Goal: Transaction & Acquisition: Purchase product/service

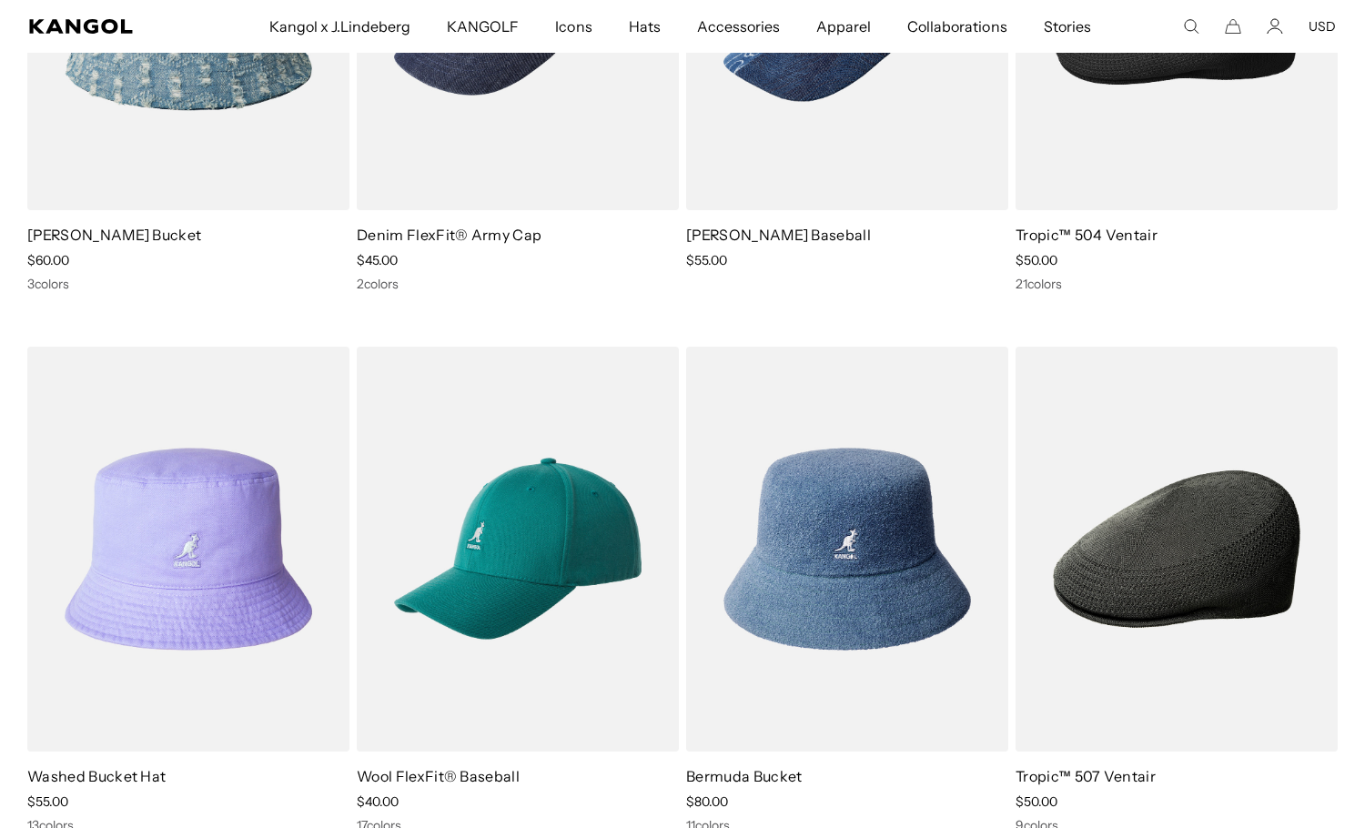
scroll to position [546, 0]
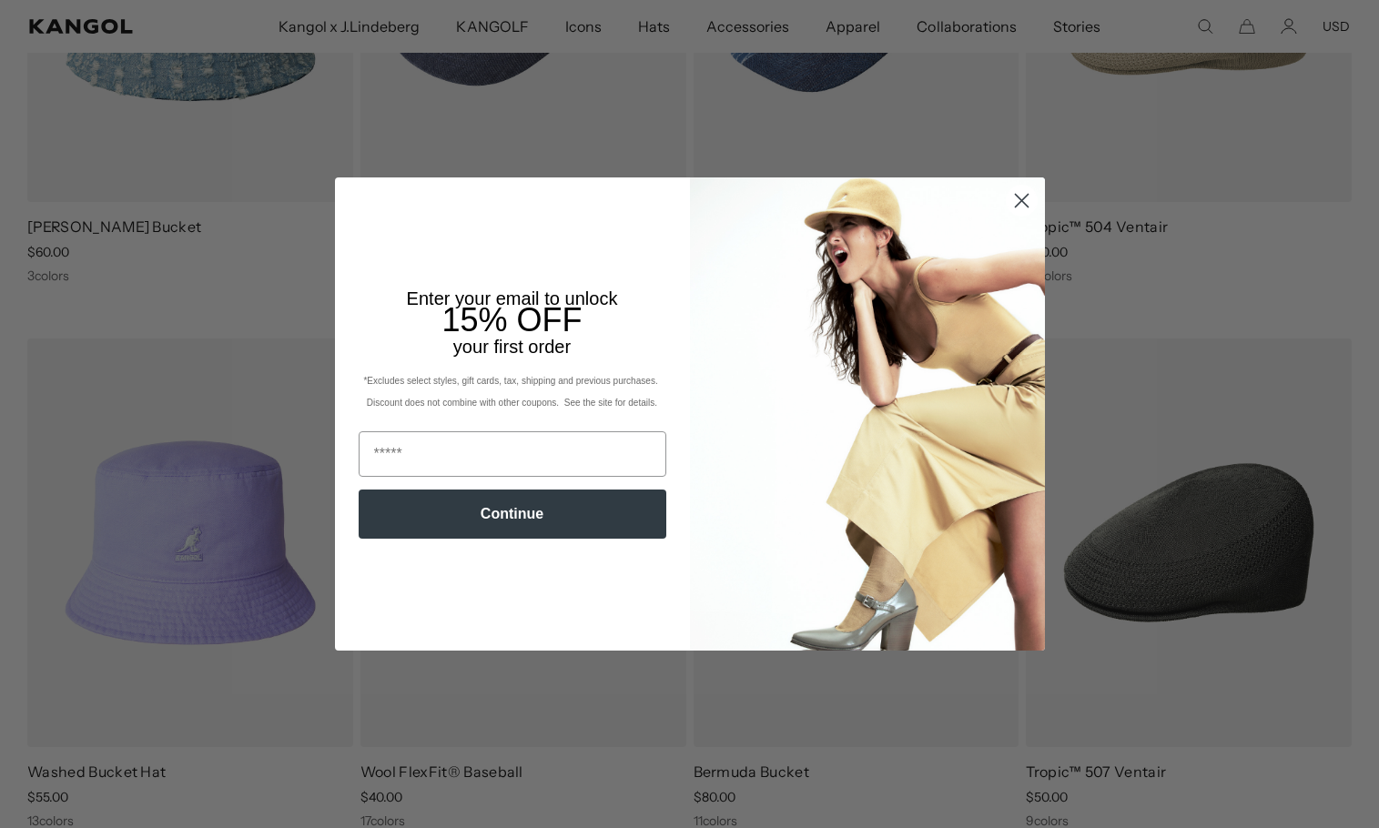
click at [1009, 216] on circle "Close dialog" at bounding box center [1021, 201] width 30 height 30
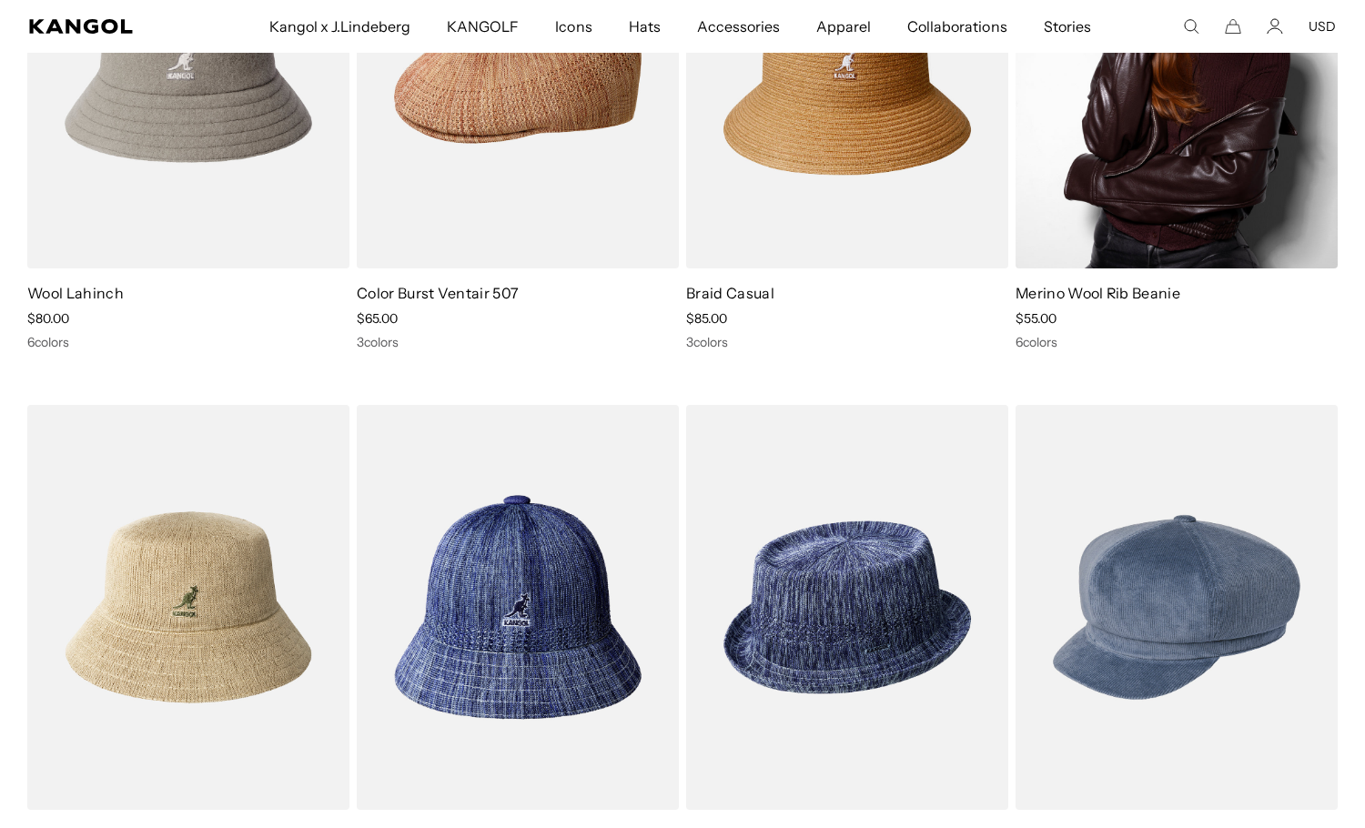
scroll to position [2913, 0]
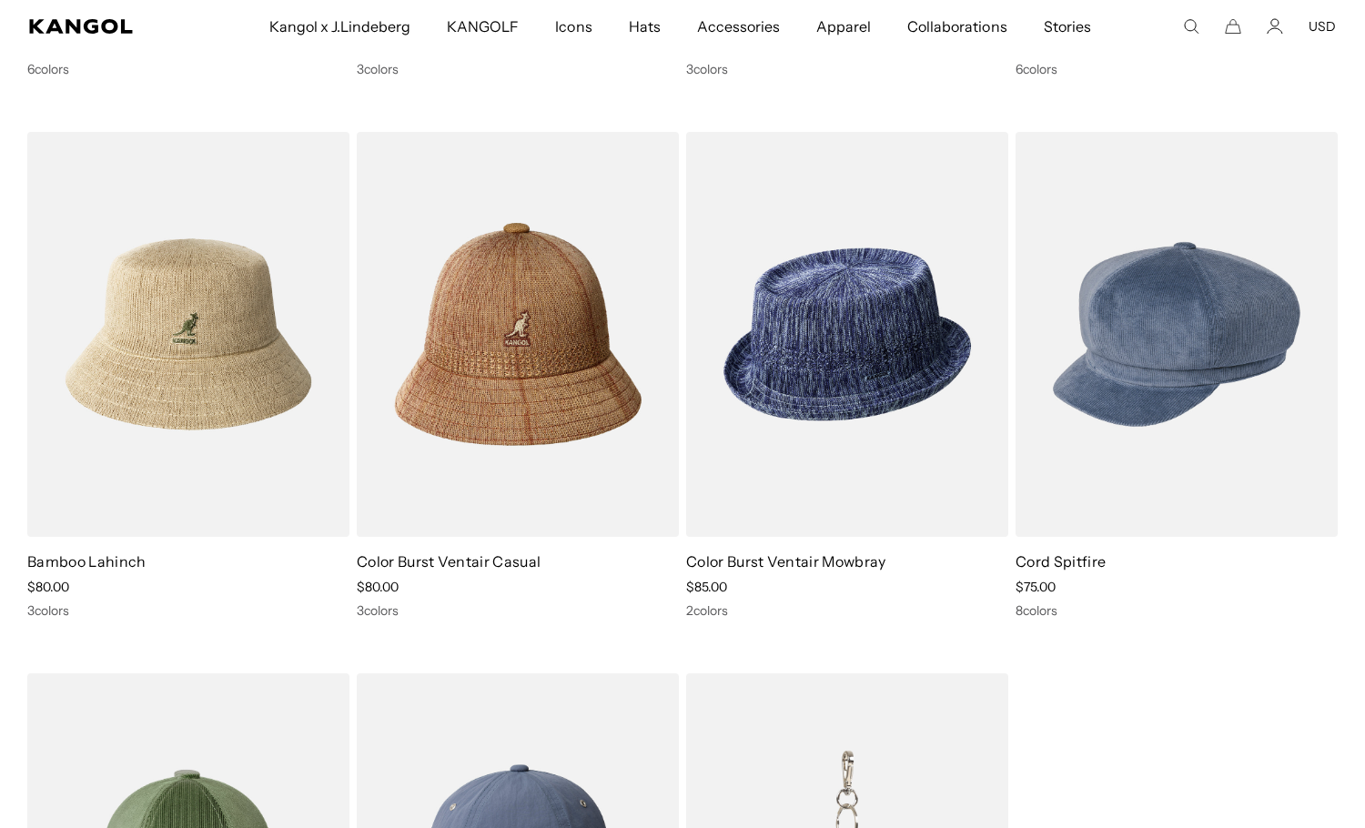
drag, startPoint x: 578, startPoint y: 342, endPoint x: 599, endPoint y: 332, distance: 23.2
click at [579, 342] on img at bounding box center [518, 334] width 322 height 404
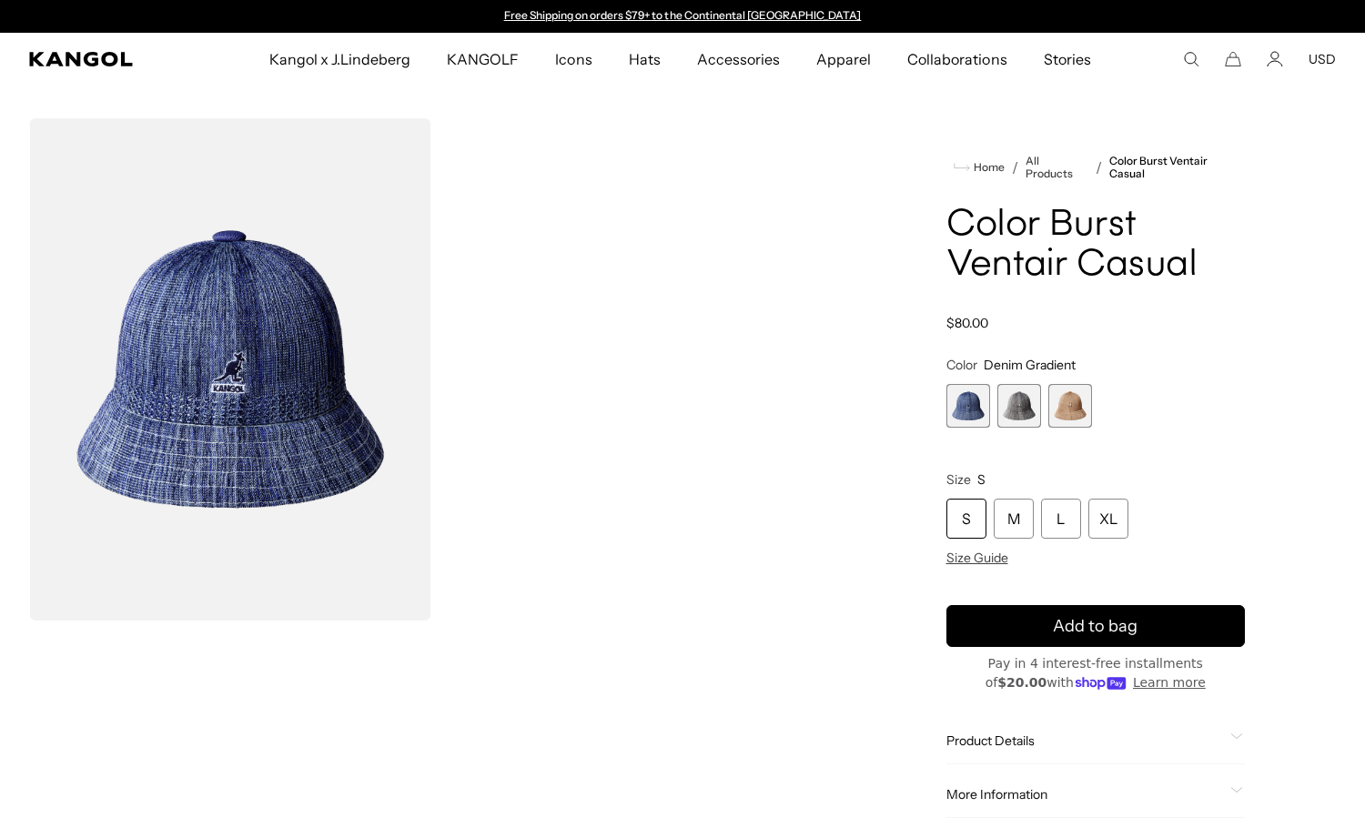
click at [972, 399] on span "1 of 3" at bounding box center [969, 406] width 44 height 44
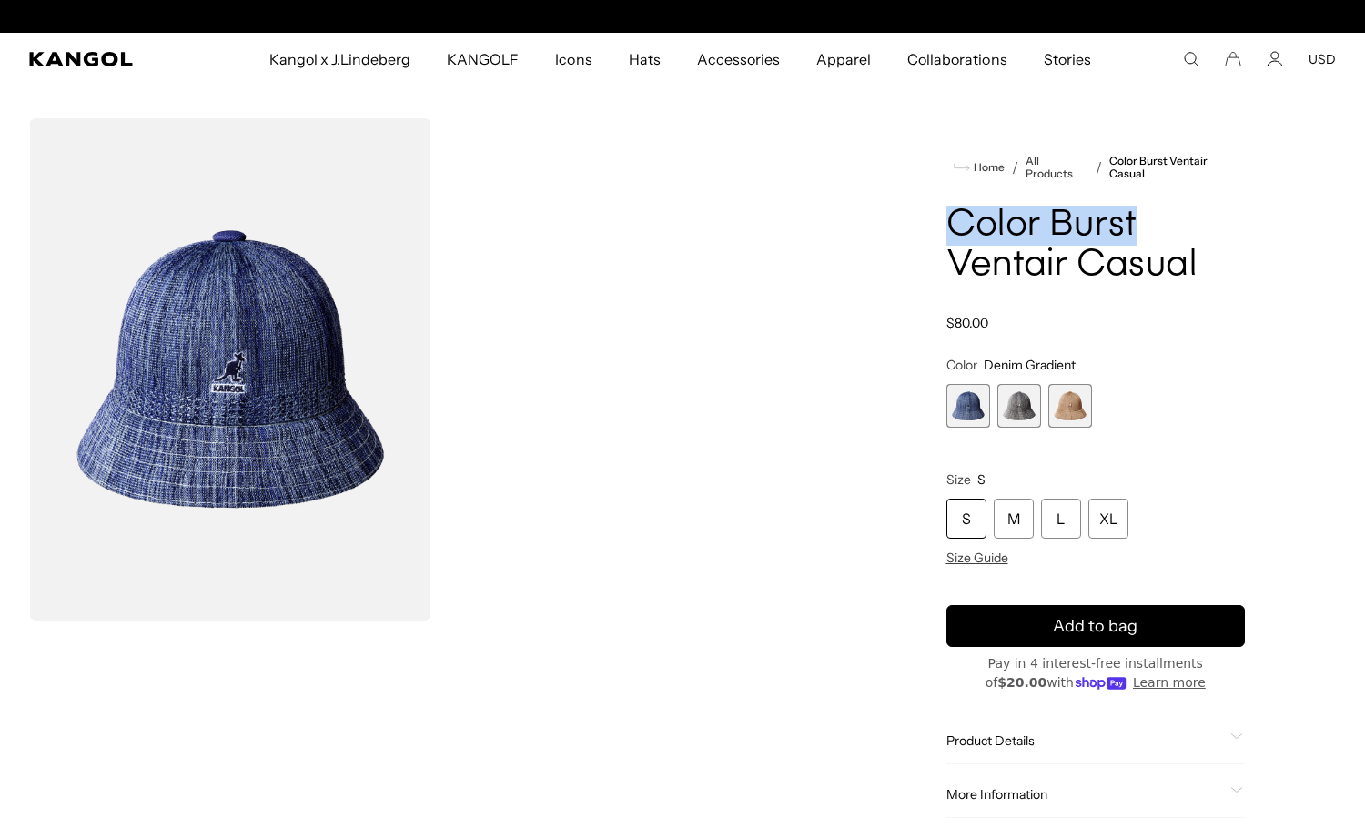
drag, startPoint x: 950, startPoint y: 224, endPoint x: 1180, endPoint y: 232, distance: 229.5
click at [1204, 232] on h1 "Color Burst Ventair Casual" at bounding box center [1096, 246] width 299 height 80
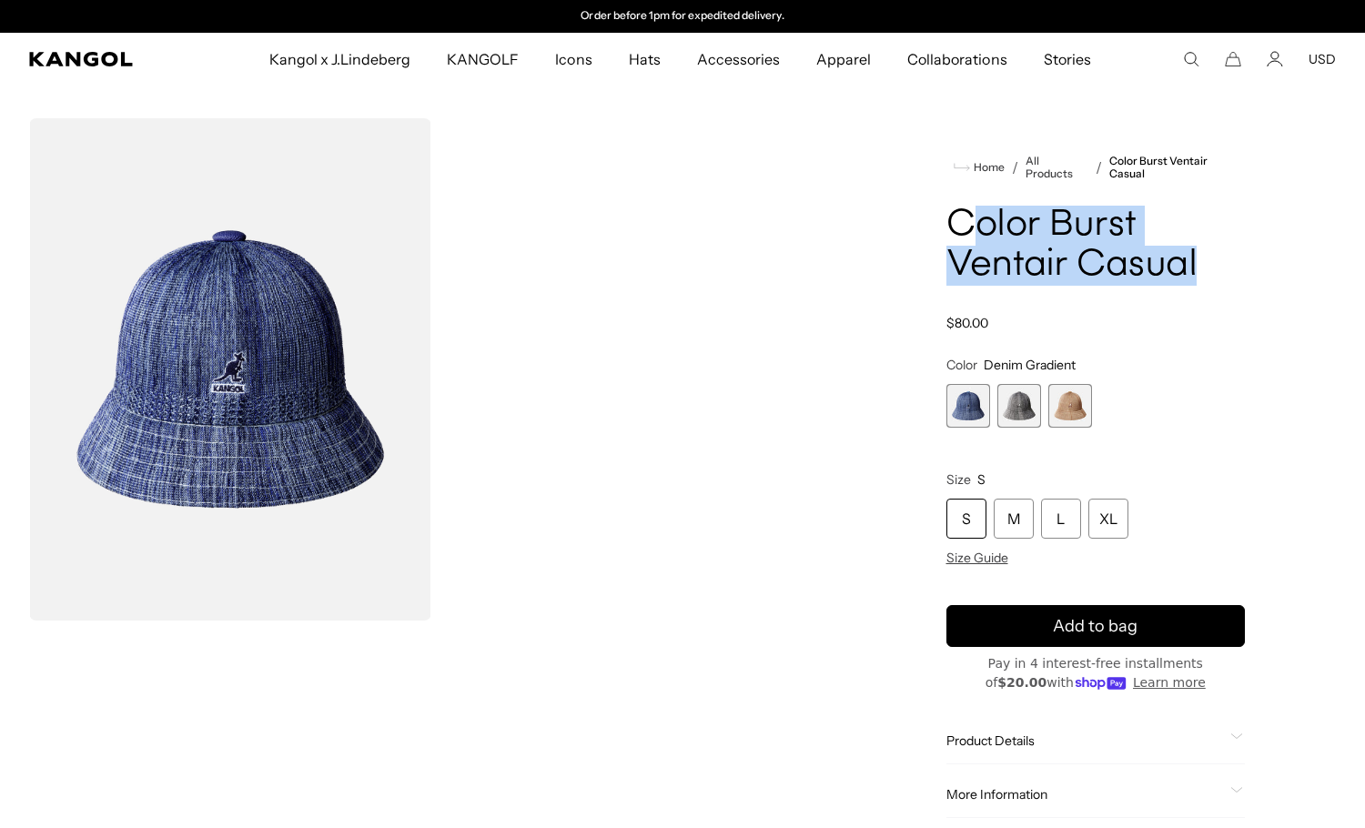
drag, startPoint x: 1192, startPoint y: 265, endPoint x: 979, endPoint y: 225, distance: 216.7
click at [979, 225] on h1 "Color Burst Ventair Casual" at bounding box center [1096, 246] width 299 height 80
click at [1125, 245] on h1 "Color Burst Ventair Casual" at bounding box center [1096, 246] width 299 height 80
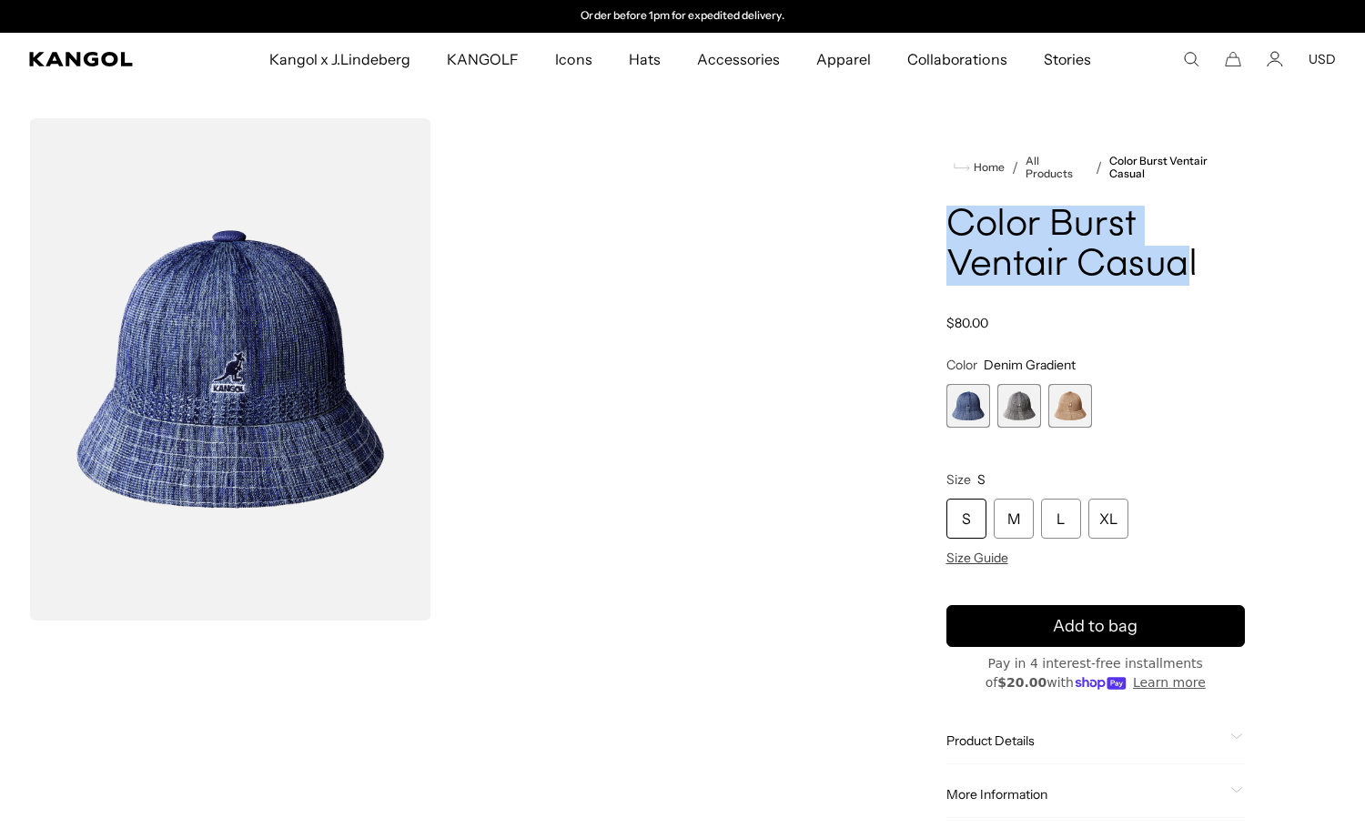
drag, startPoint x: 1189, startPoint y: 262, endPoint x: 1024, endPoint y: 228, distance: 168.4
click at [945, 214] on div "Home / All Products / Color Burst Ventair Casual Color Burst Ventair Casual Reg…" at bounding box center [1097, 513] width 482 height 790
copy h1 "Color Burst Ventair Casua"
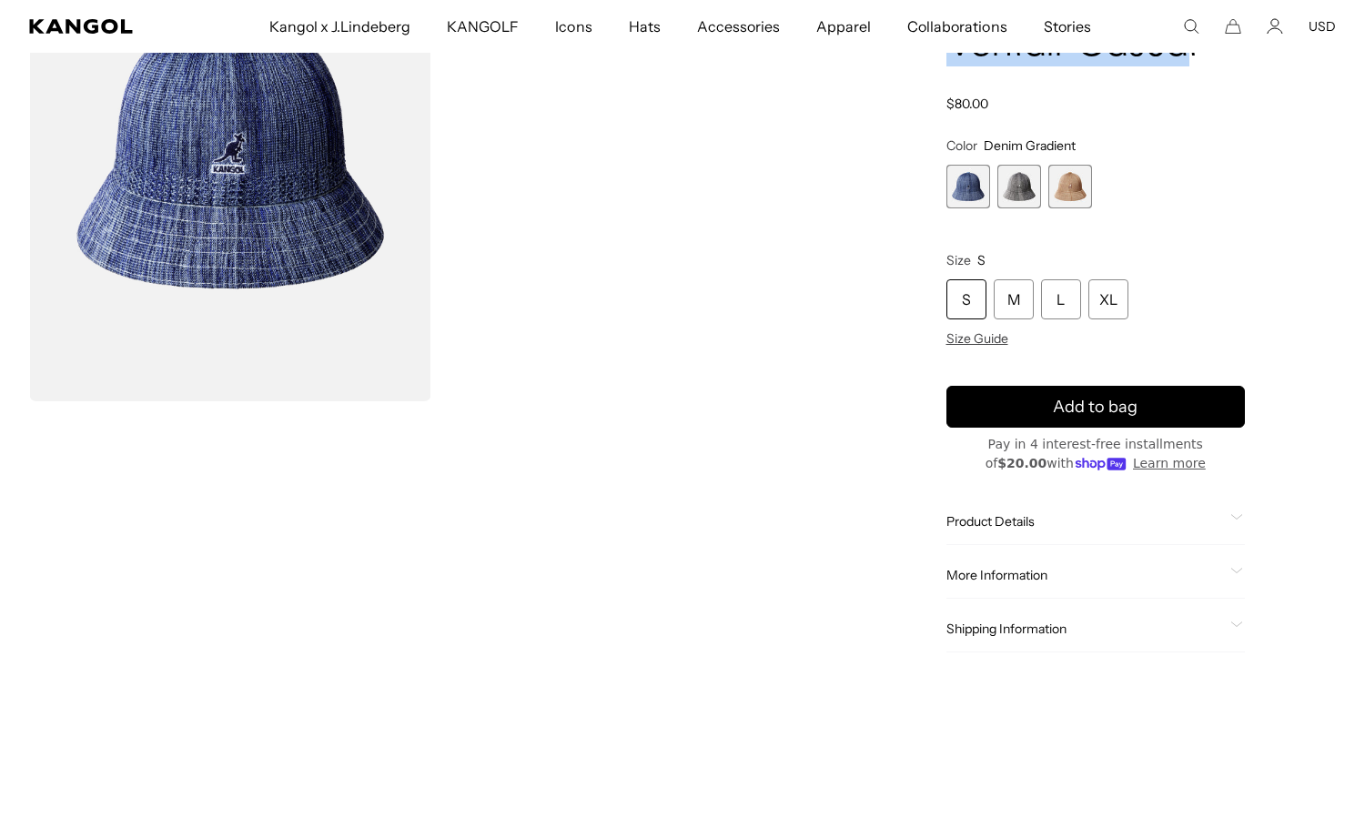
scroll to position [364, 0]
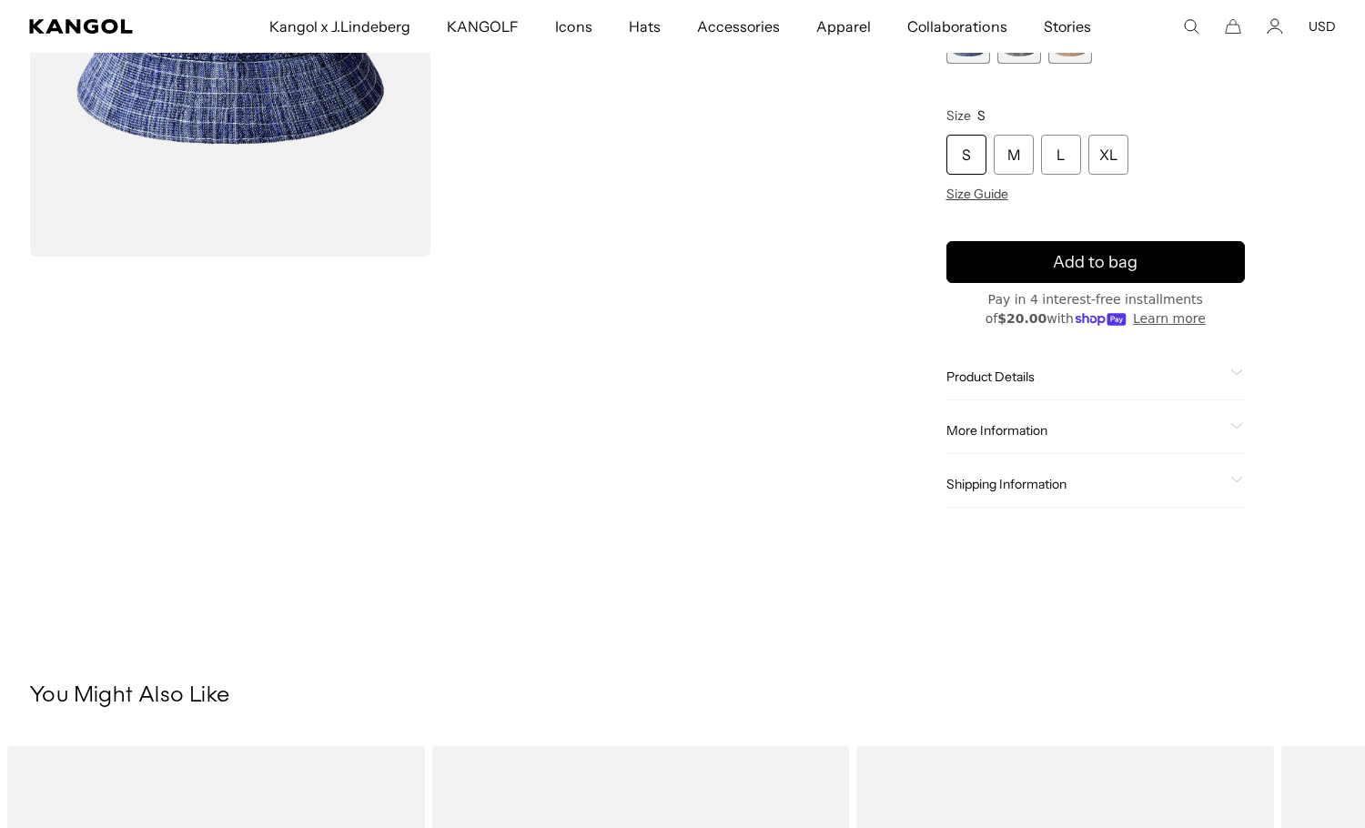
click at [997, 374] on span "Product Details" at bounding box center [1086, 377] width 278 height 16
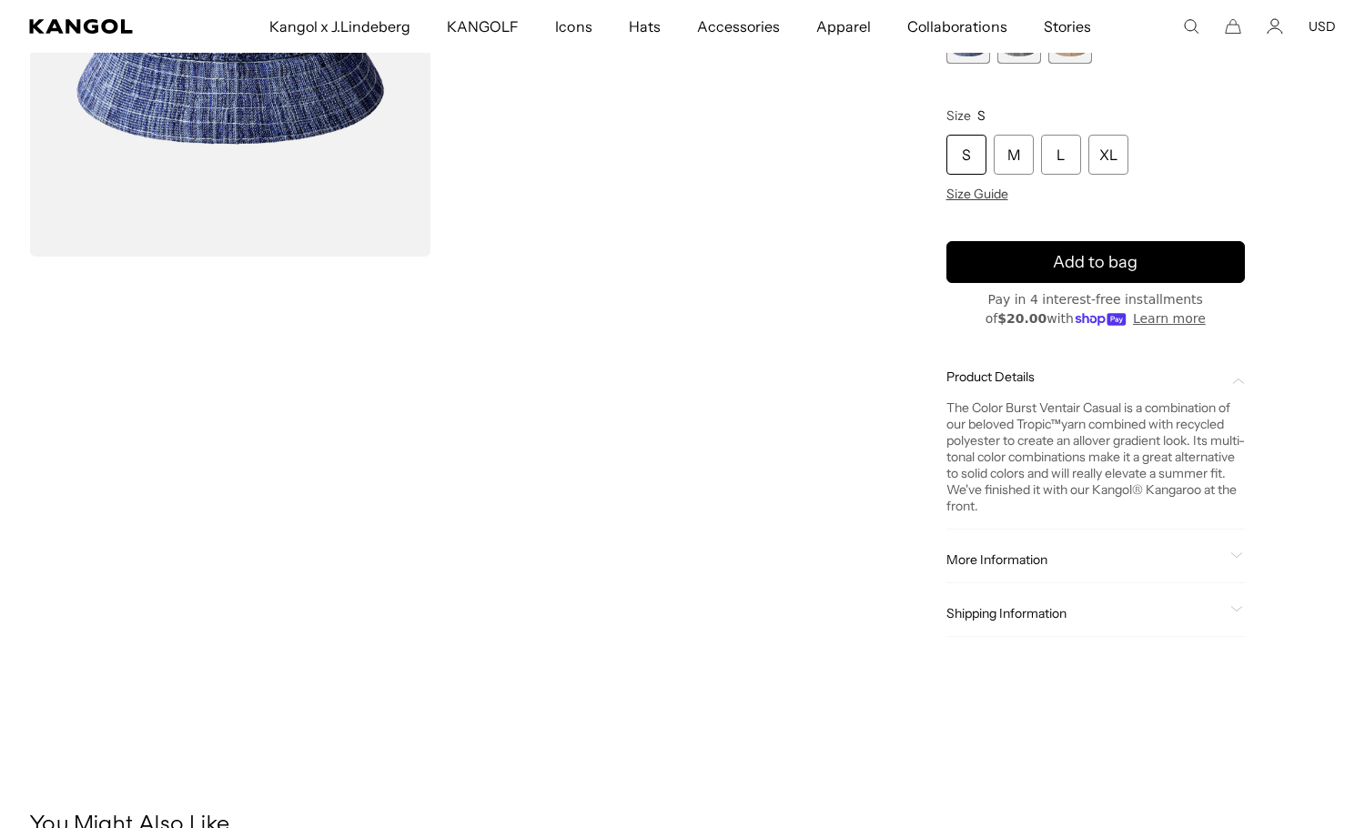
scroll to position [0, 0]
drag, startPoint x: 945, startPoint y: 403, endPoint x: 1100, endPoint y: 507, distance: 186.3
click at [1100, 507] on div "Home / All Products / Color Burst Ventair Casual Color Burst Ventair Casual Reg…" at bounding box center [1097, 213] width 482 height 919
copy div "The Color Burst Ventair Casual is a combination of our beloved Tropic ™ yarn co…"
click at [1238, 553] on icon at bounding box center [1237, 556] width 13 height 6
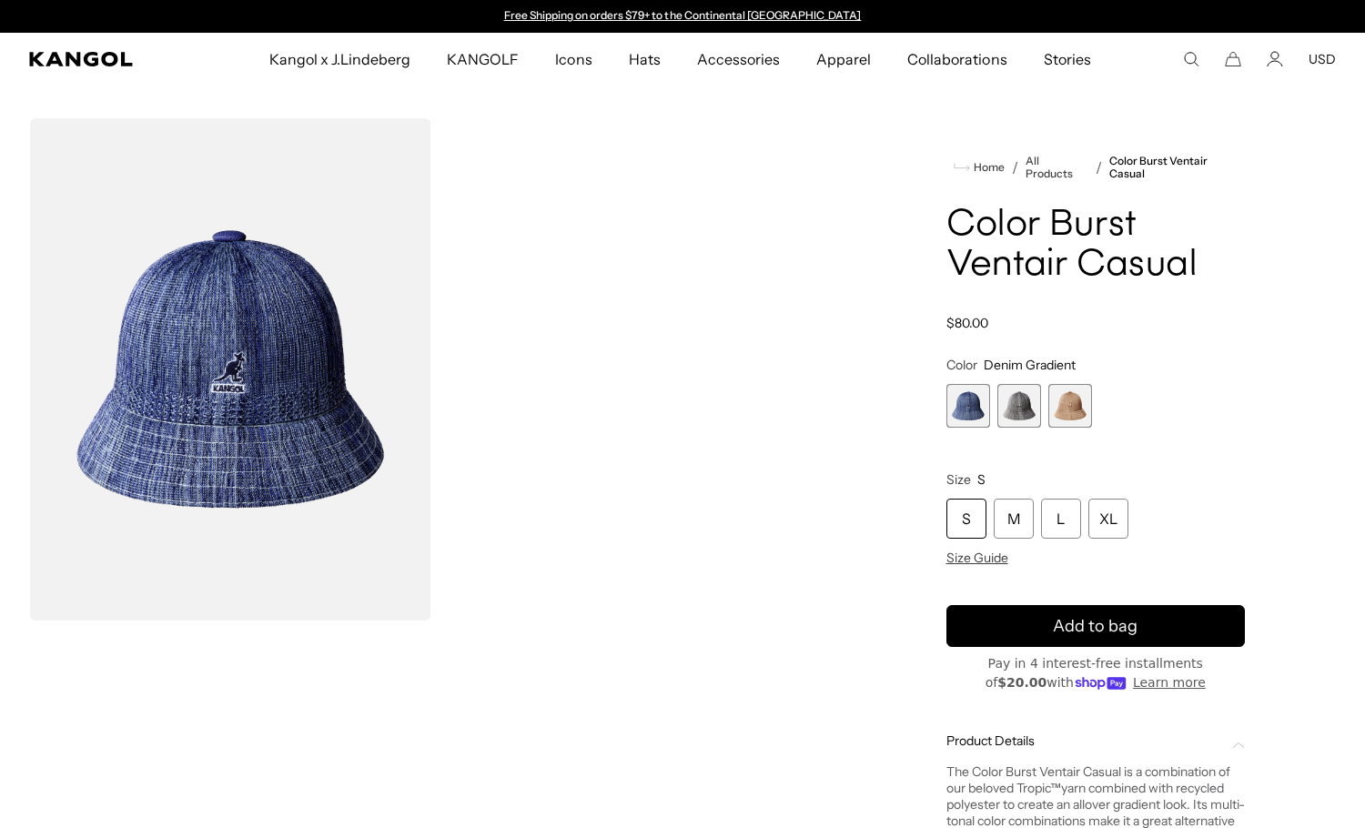
click at [1192, 56] on icon "Search here" at bounding box center [1191, 59] width 16 height 16
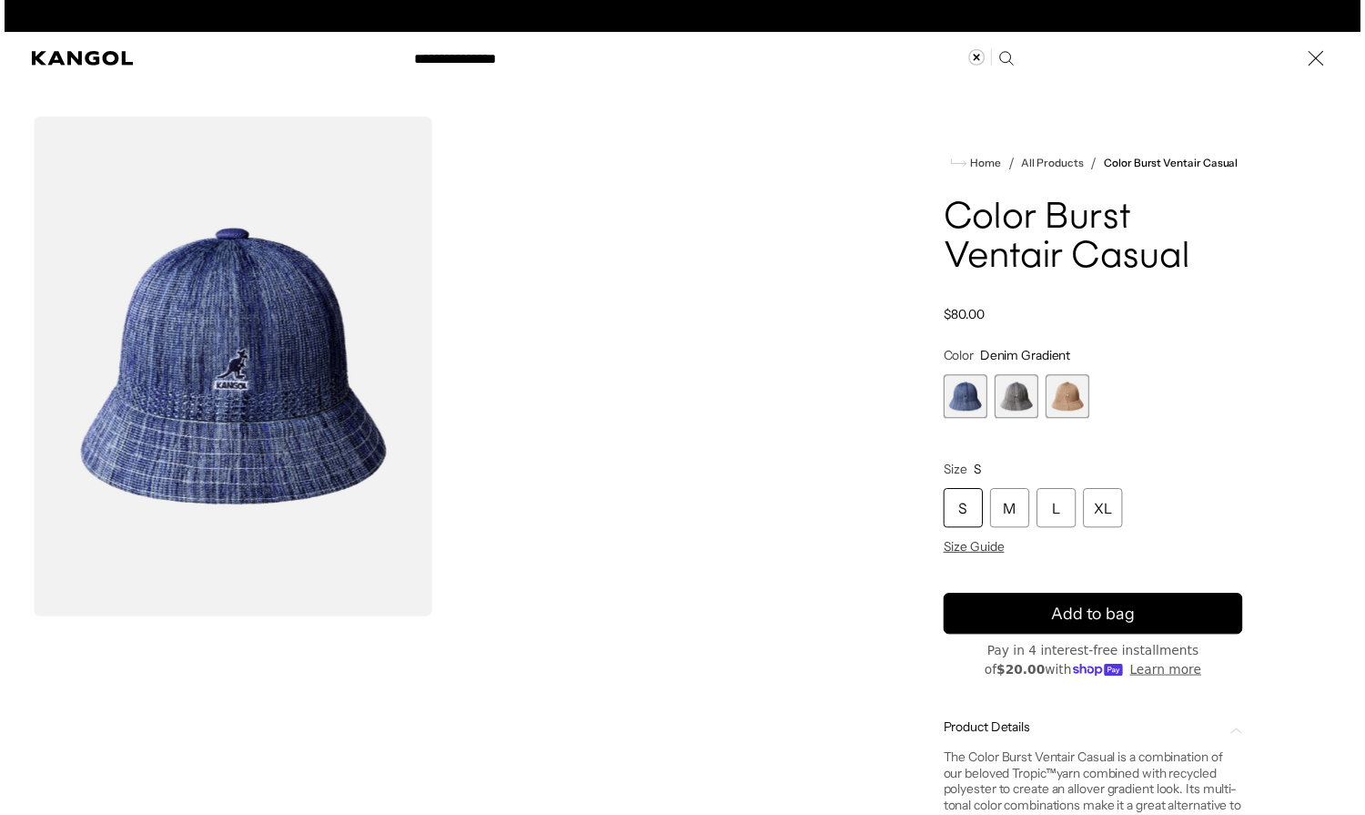
scroll to position [0, 375]
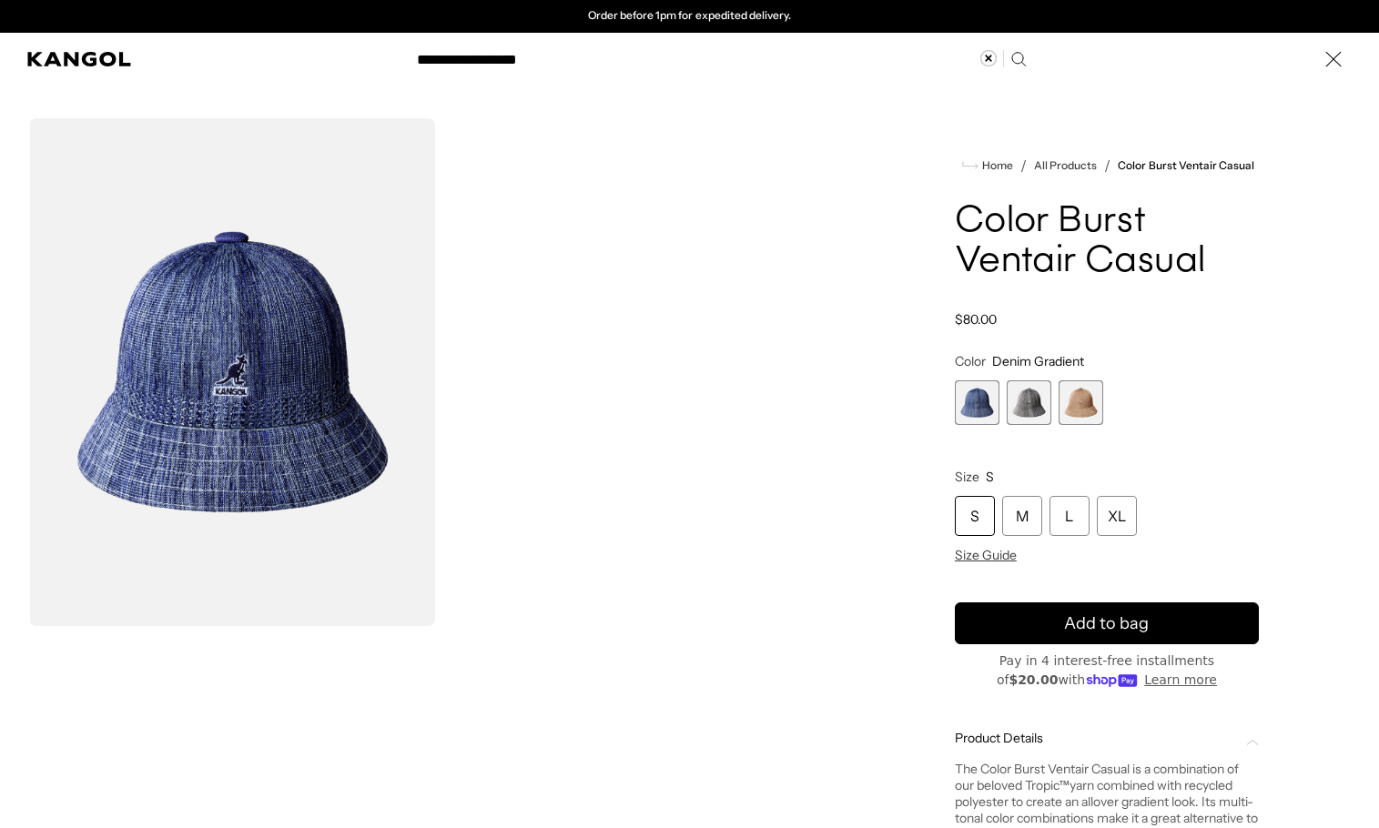
type input "**********"
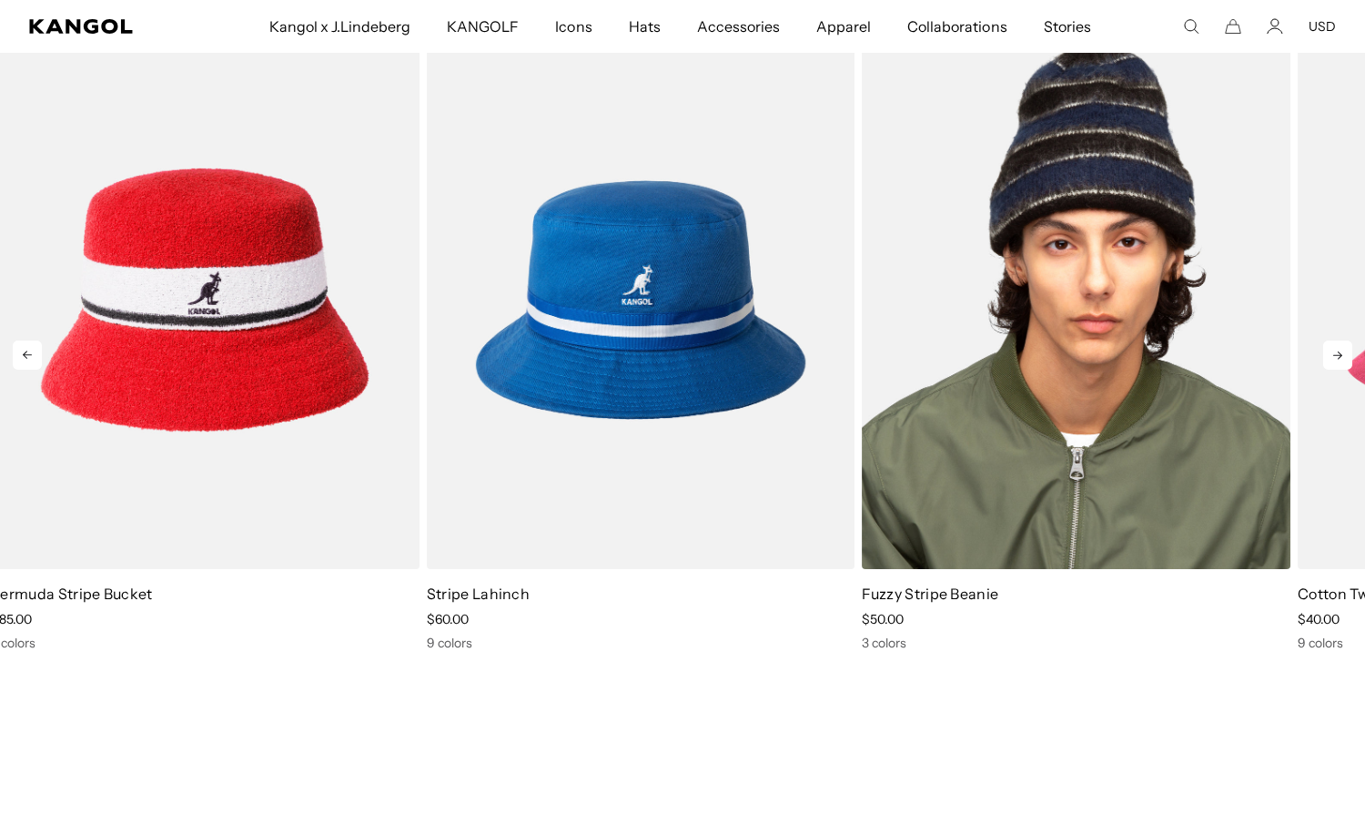
scroll to position [273, 0]
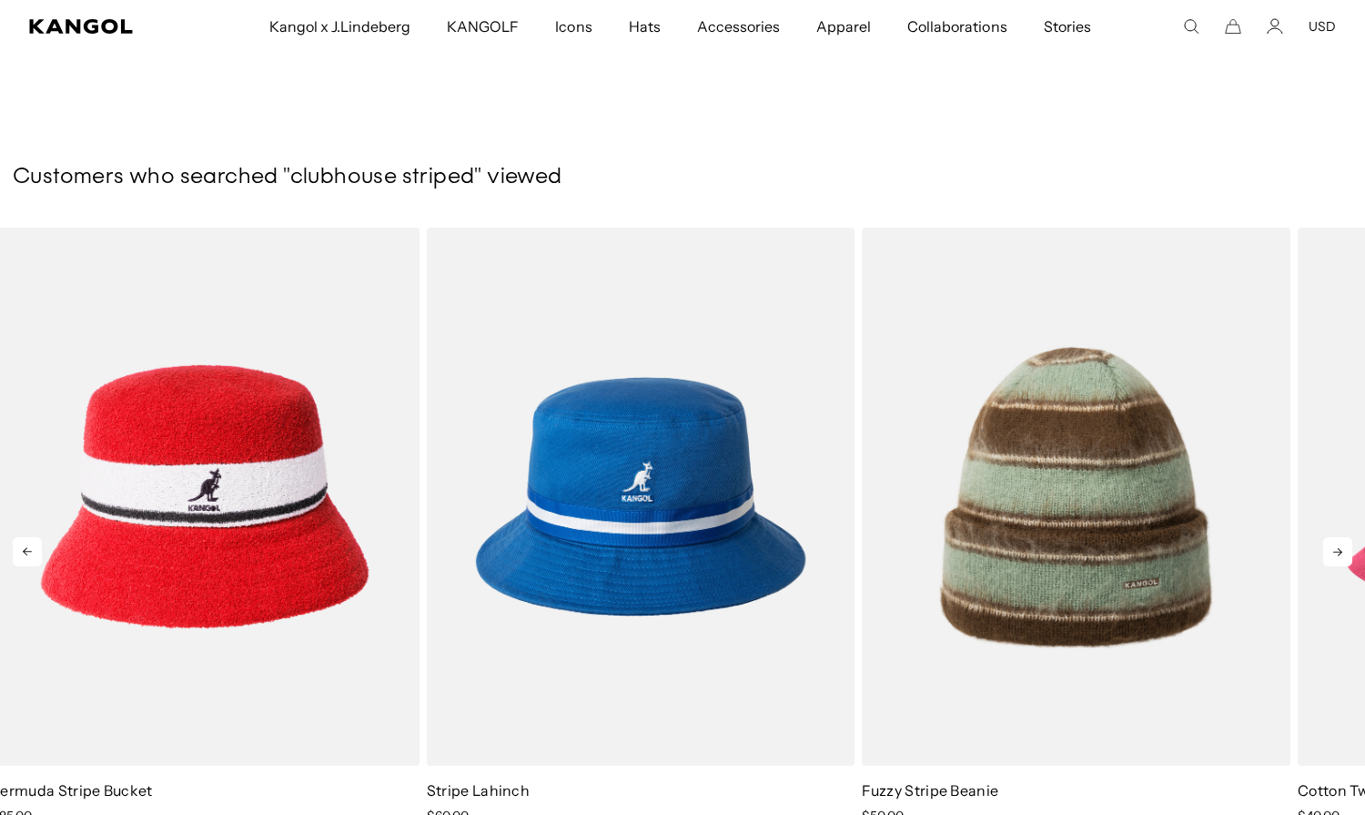
click at [1340, 553] on icon at bounding box center [1338, 552] width 9 height 8
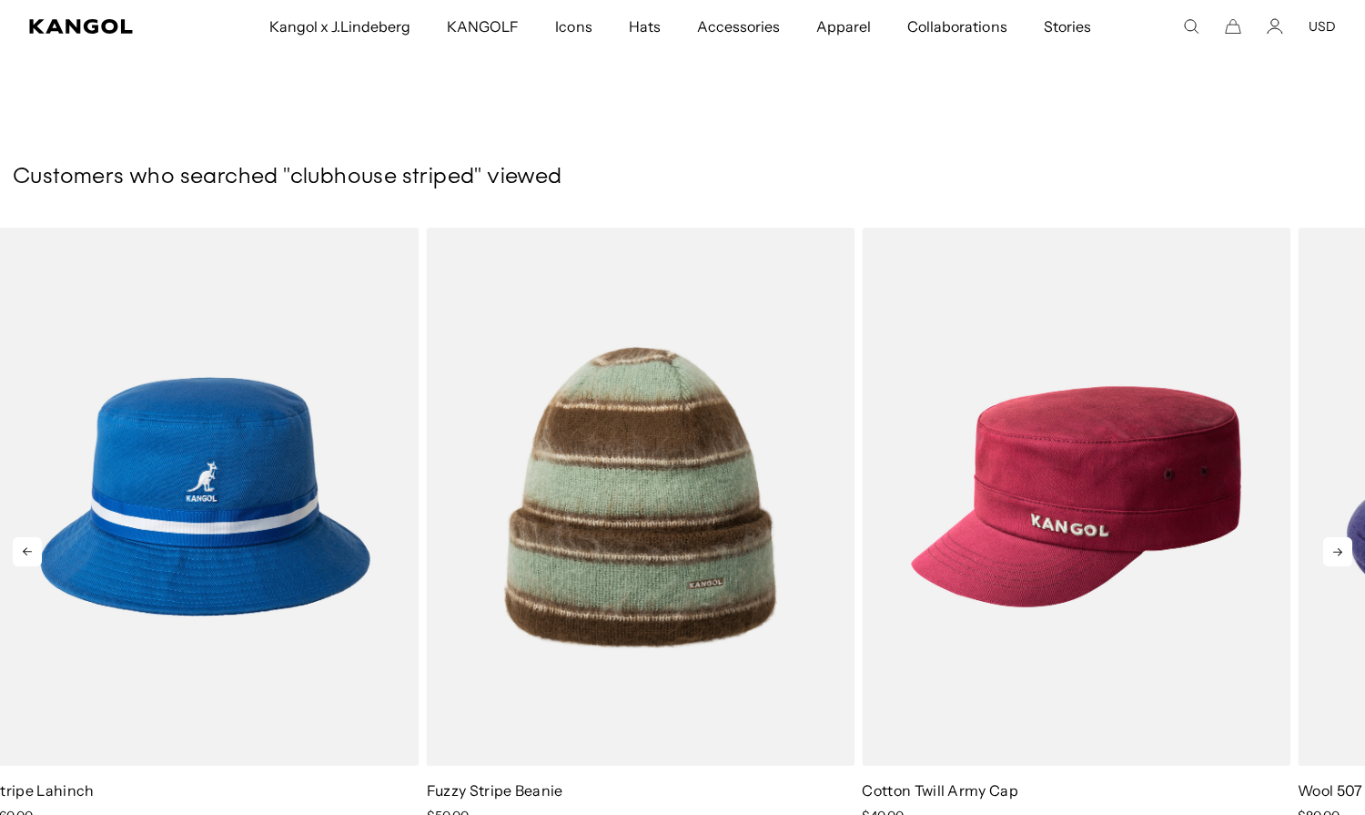
scroll to position [0, 0]
click at [1344, 553] on icon at bounding box center [1338, 551] width 29 height 29
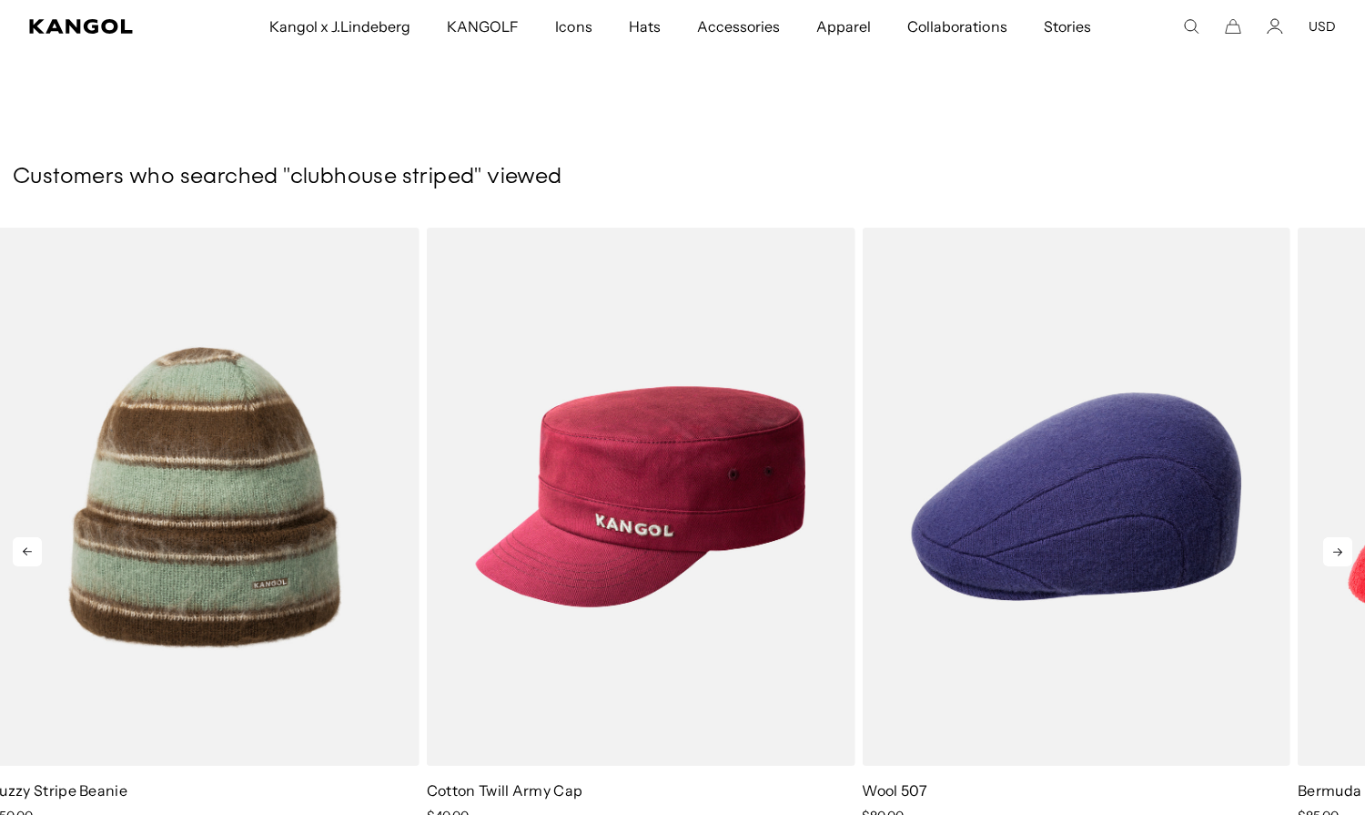
click at [1344, 553] on icon at bounding box center [1338, 551] width 29 height 29
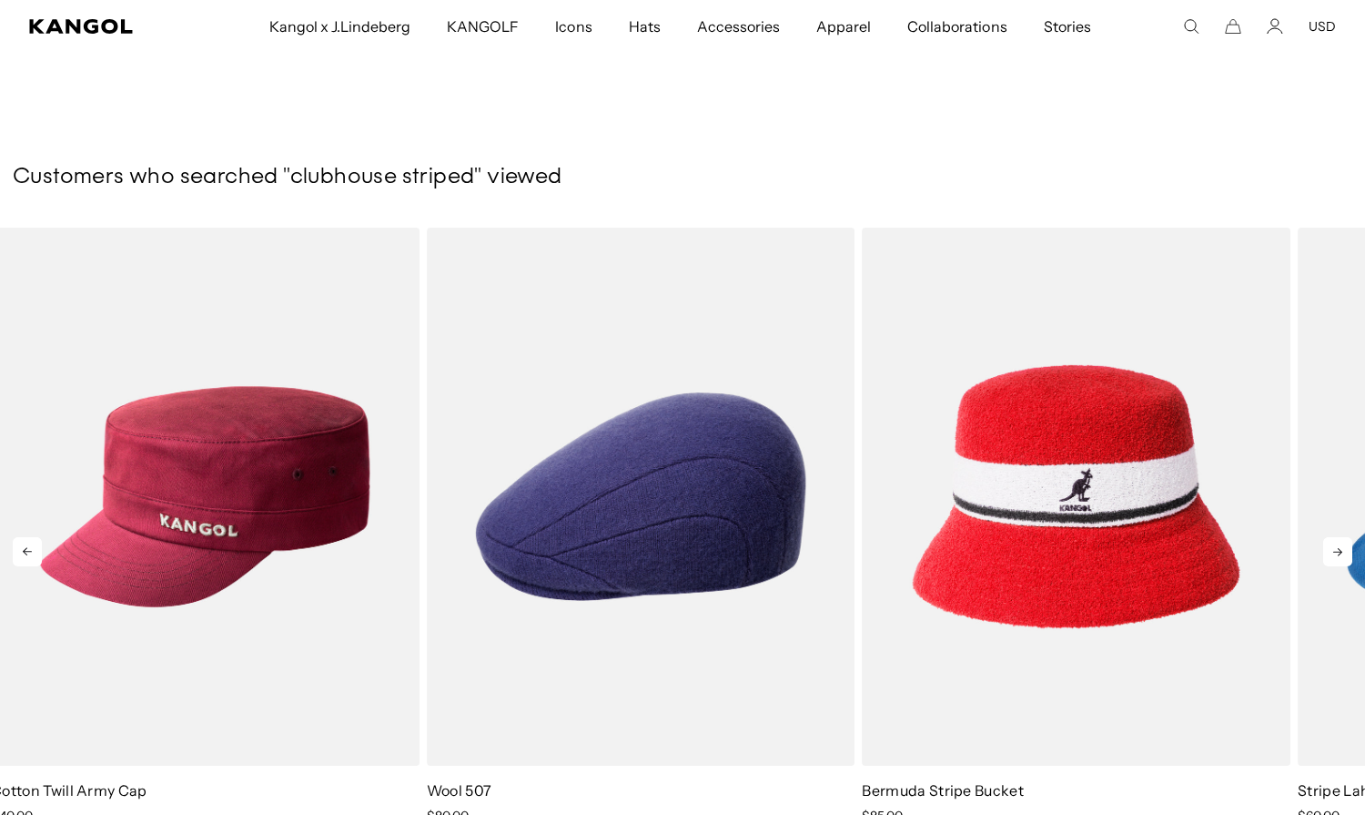
click at [1344, 553] on icon at bounding box center [1338, 551] width 29 height 29
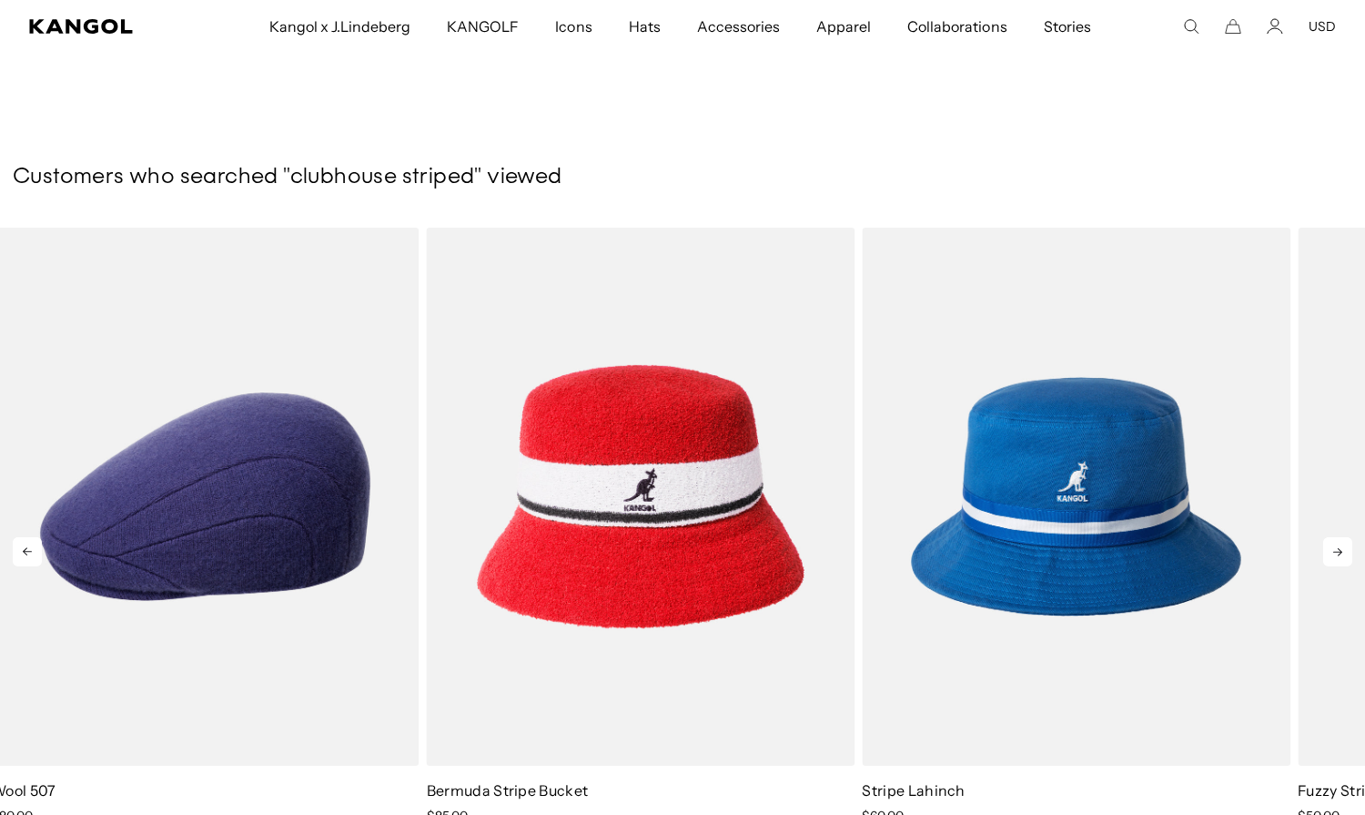
click at [1344, 553] on icon at bounding box center [1338, 551] width 29 height 29
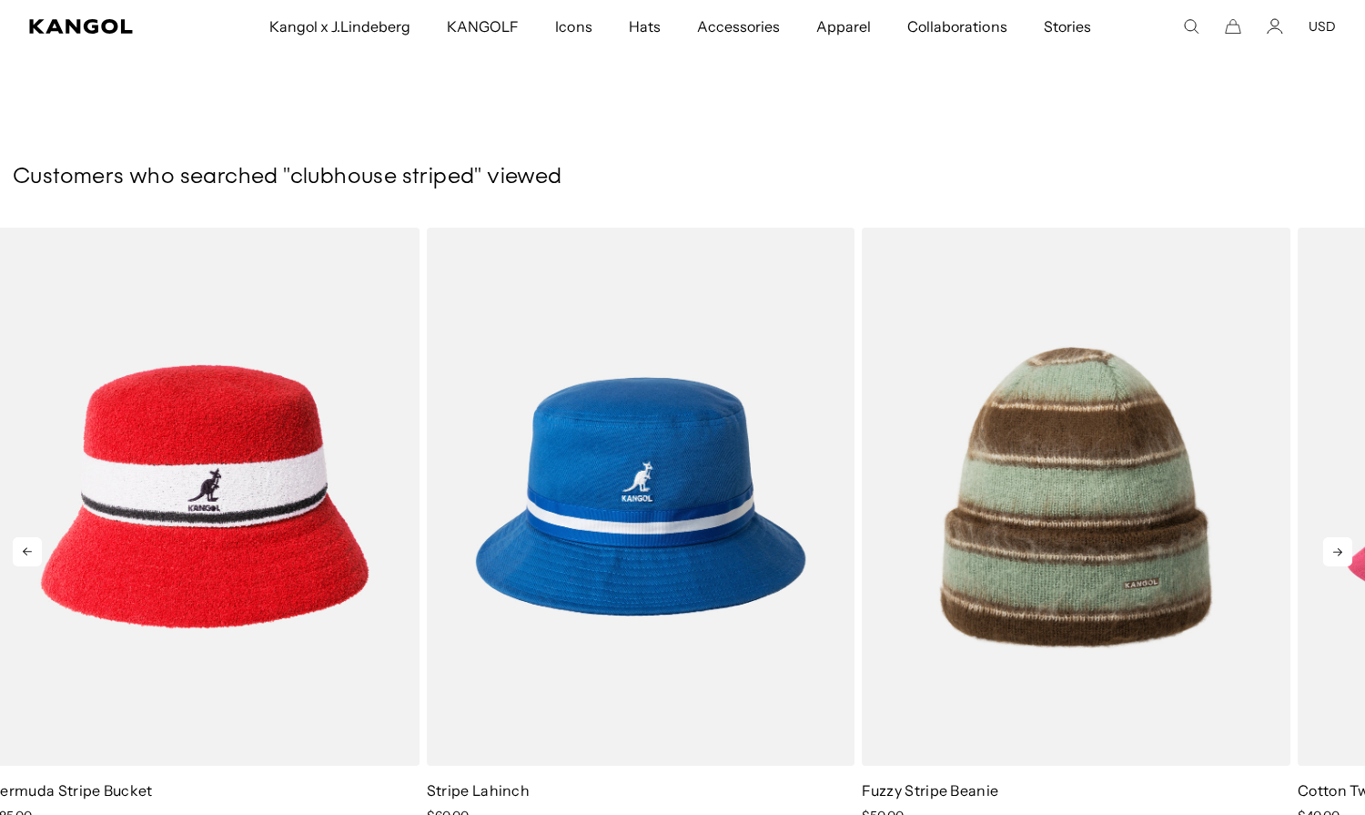
click at [1338, 547] on icon at bounding box center [1338, 551] width 29 height 29
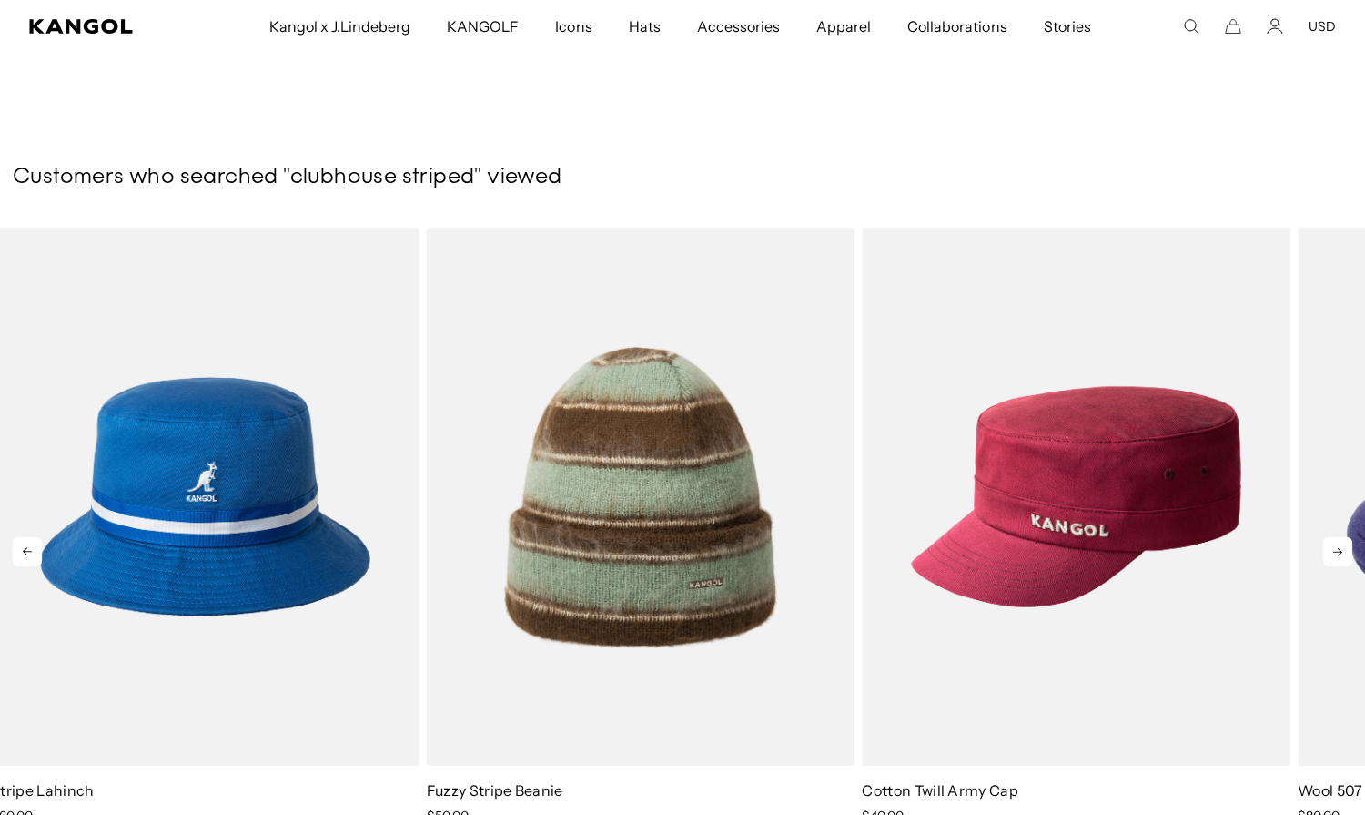
scroll to position [0, 375]
click at [1338, 547] on icon at bounding box center [1338, 551] width 29 height 29
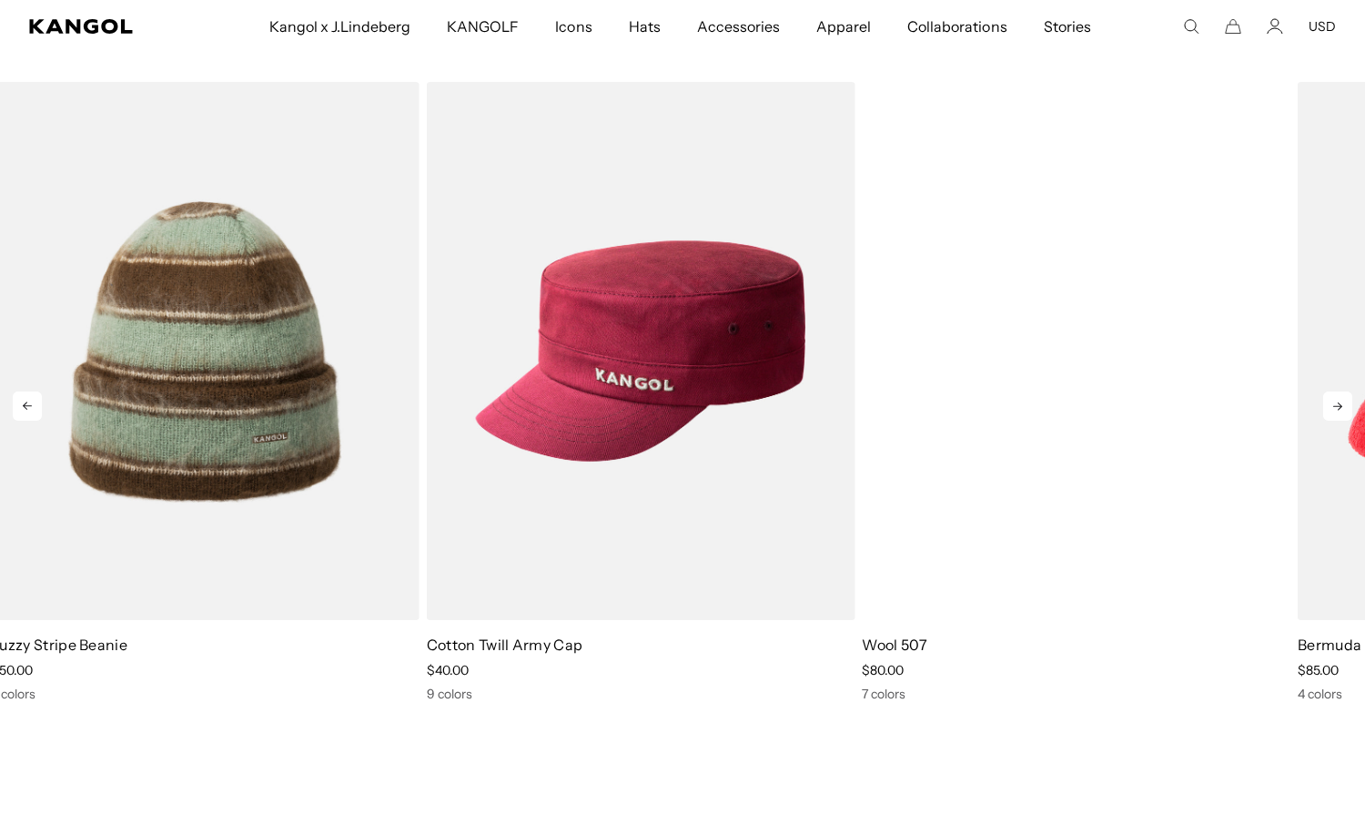
scroll to position [455, 0]
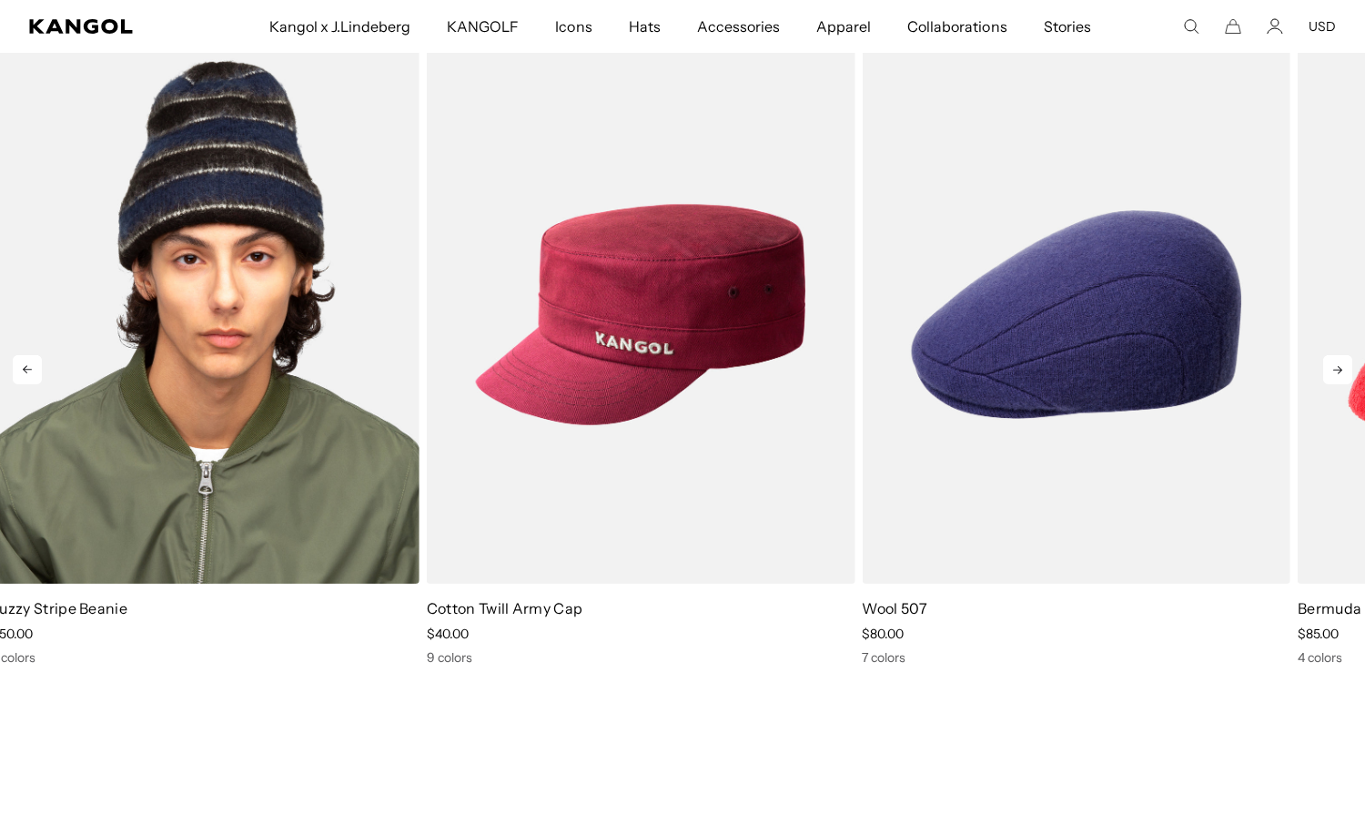
click at [295, 394] on img "3 of 5" at bounding box center [205, 315] width 429 height 538
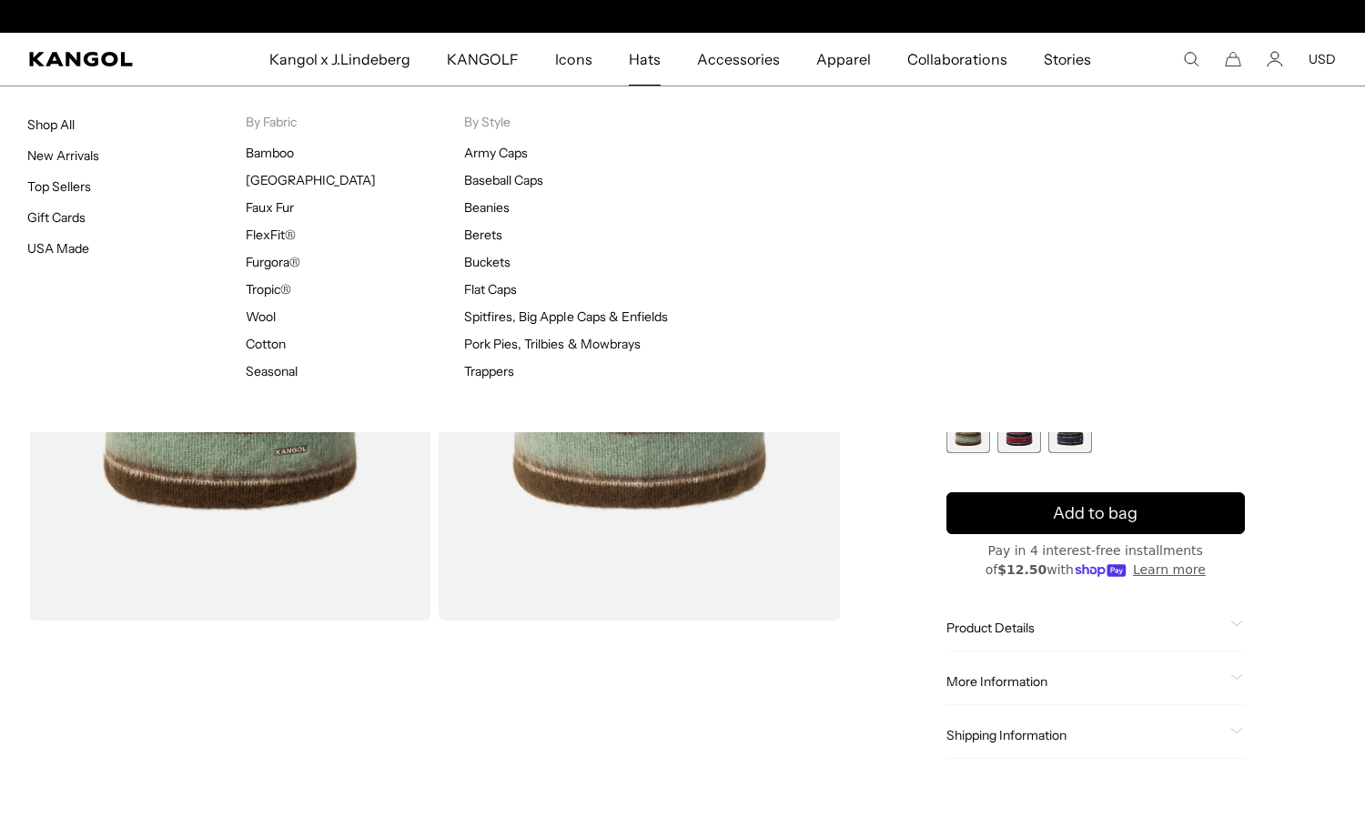
scroll to position [0, 375]
